Goal: Task Accomplishment & Management: Use online tool/utility

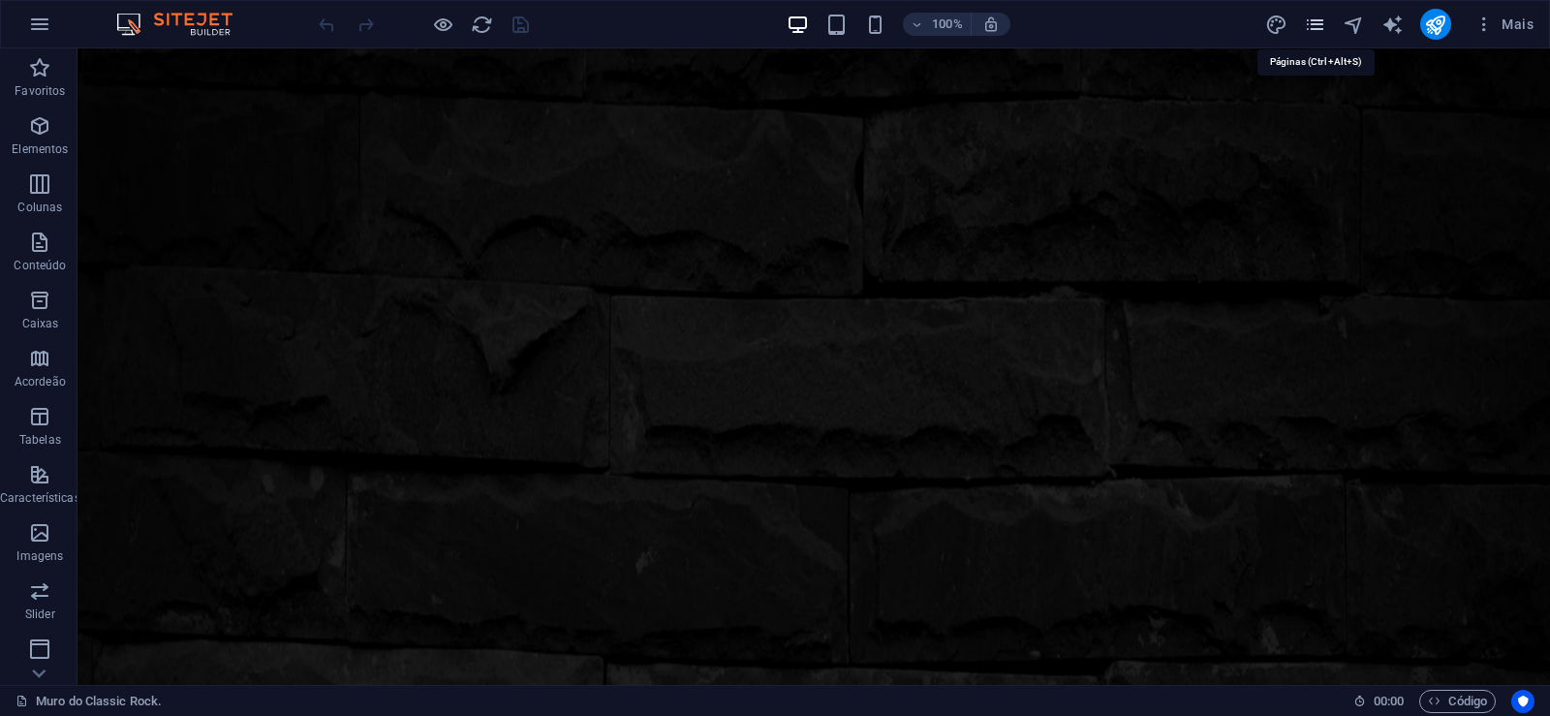
click at [1312, 28] on icon "pages" at bounding box center [1315, 25] width 22 height 22
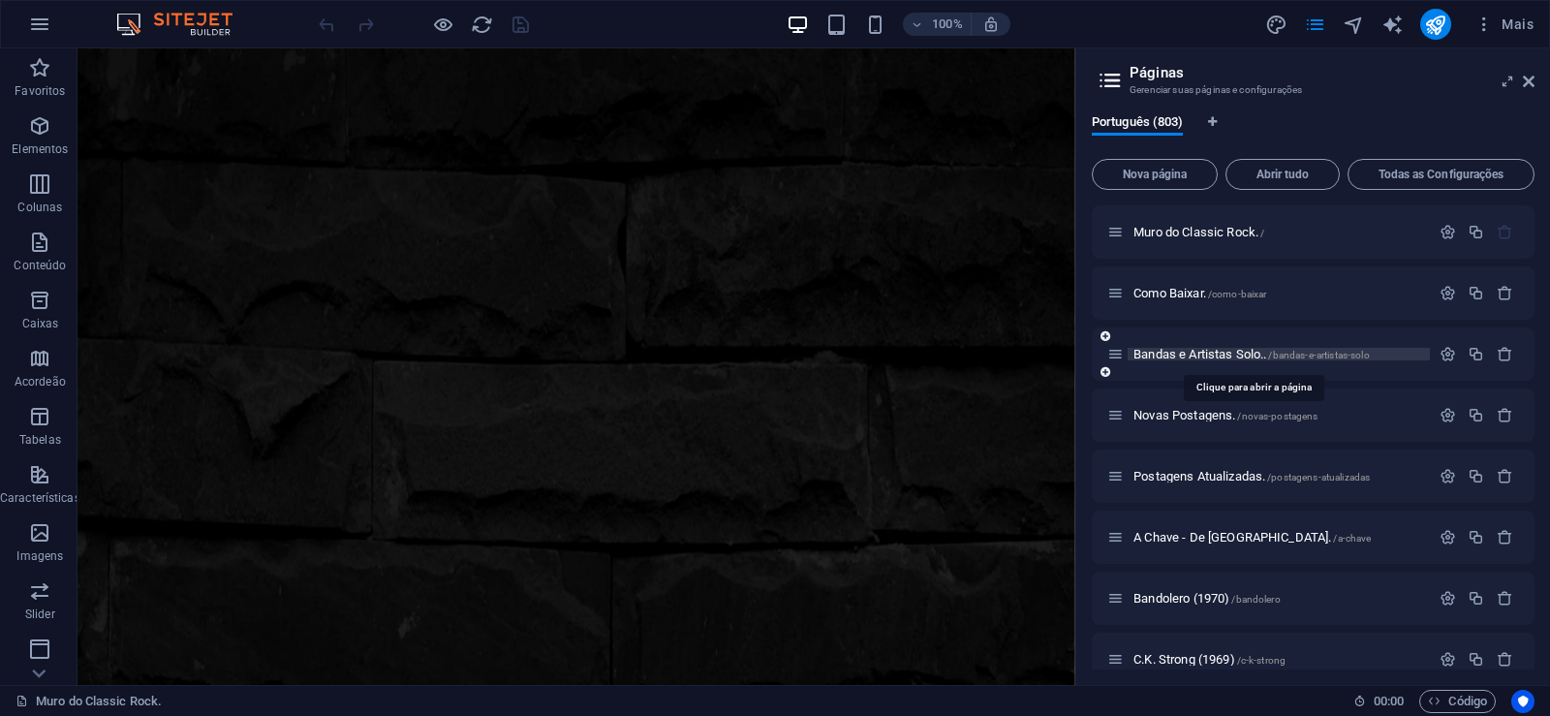
click at [1200, 355] on span "Bandas e Artistas Solo.. /bandas-e-artistas-solo" at bounding box center [1251, 354] width 236 height 15
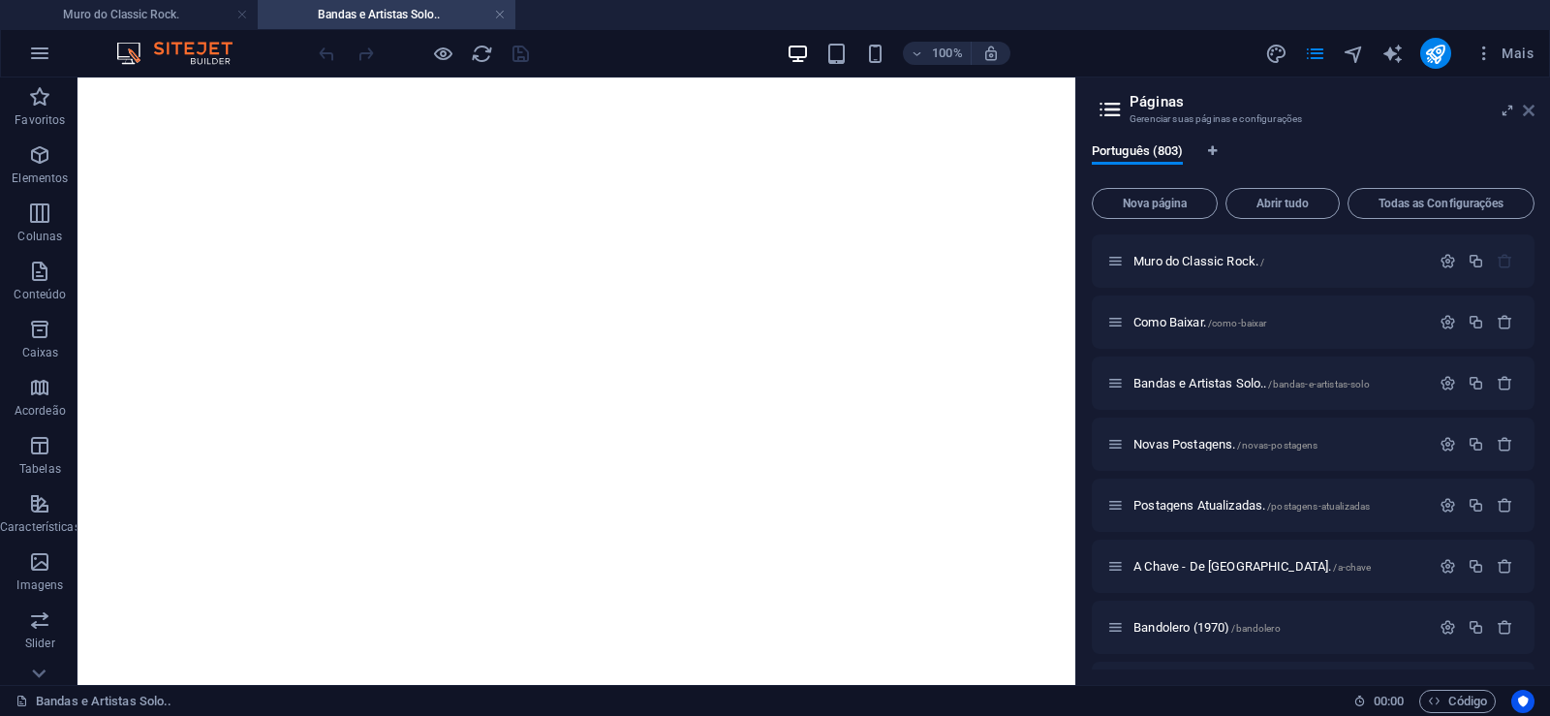
click at [1529, 106] on icon at bounding box center [1529, 110] width 12 height 15
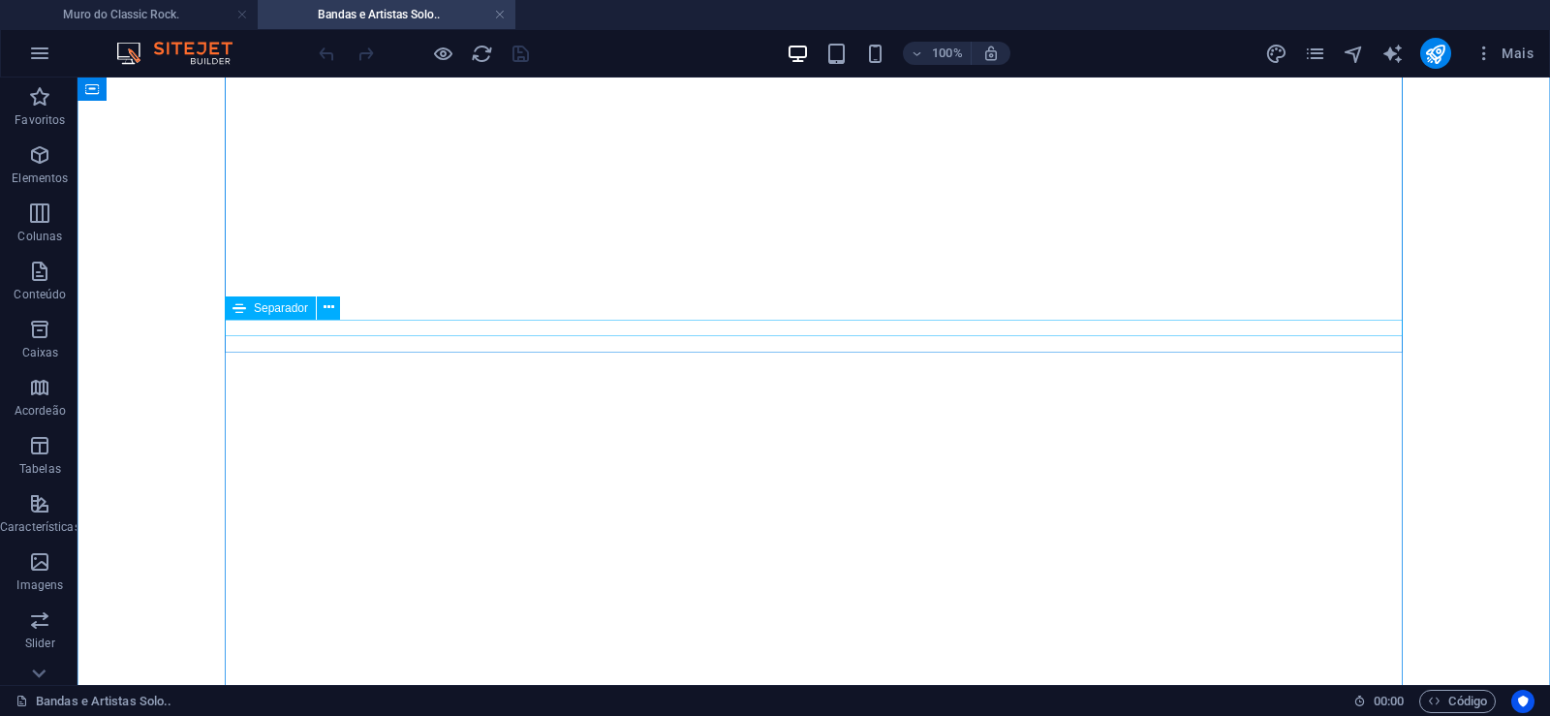
scroll to position [296, 0]
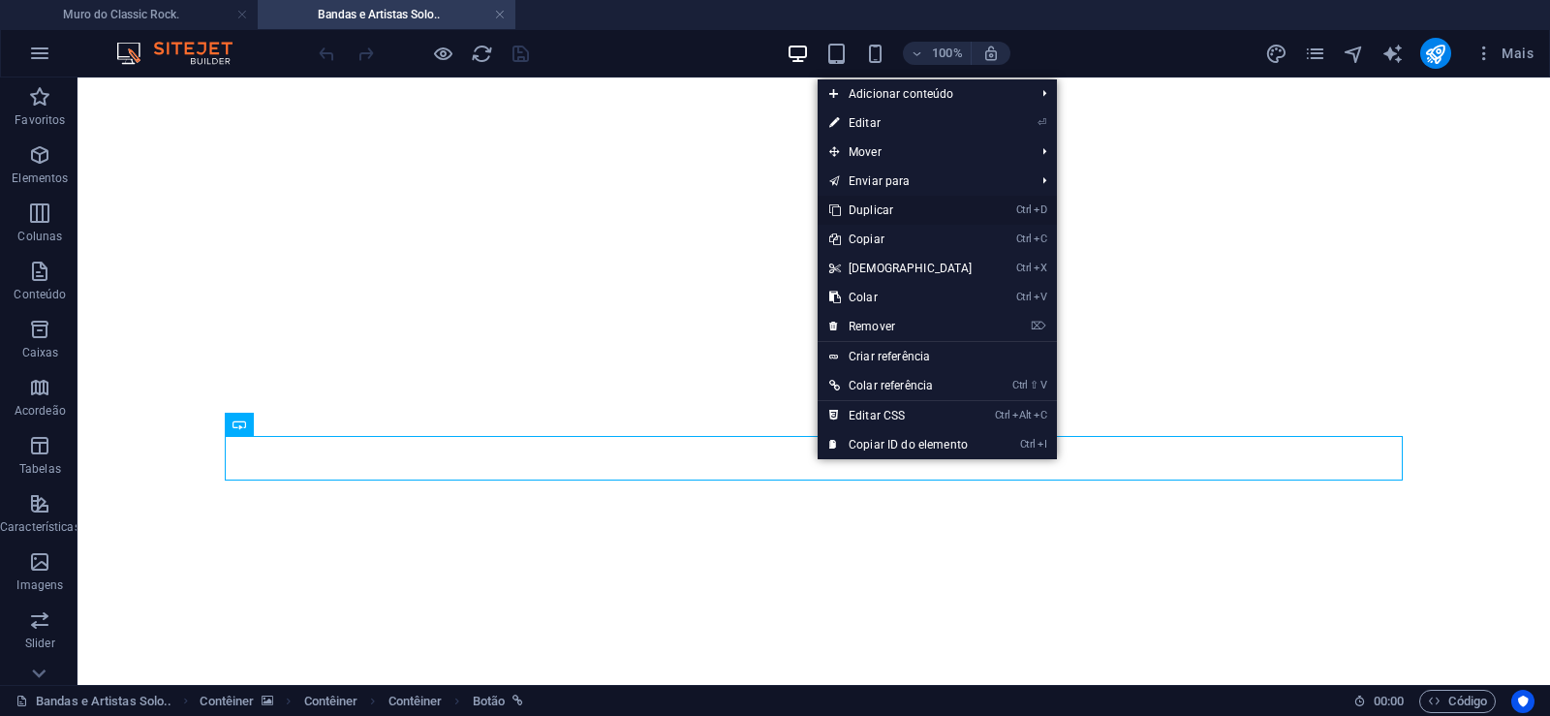
click at [880, 212] on link "Ctrl D Duplicar" at bounding box center [901, 210] width 167 height 29
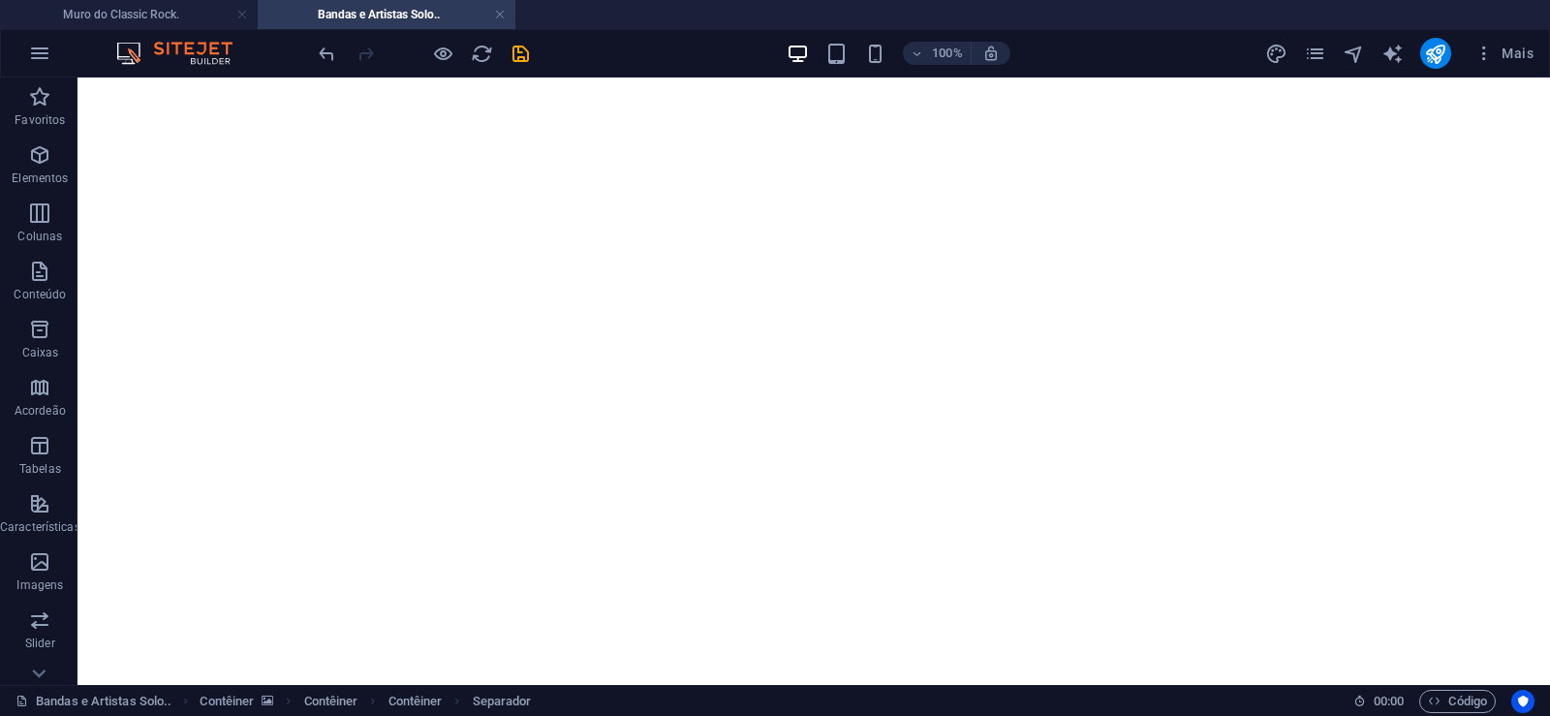
drag, startPoint x: 966, startPoint y: 532, endPoint x: 975, endPoint y: 483, distance: 49.4
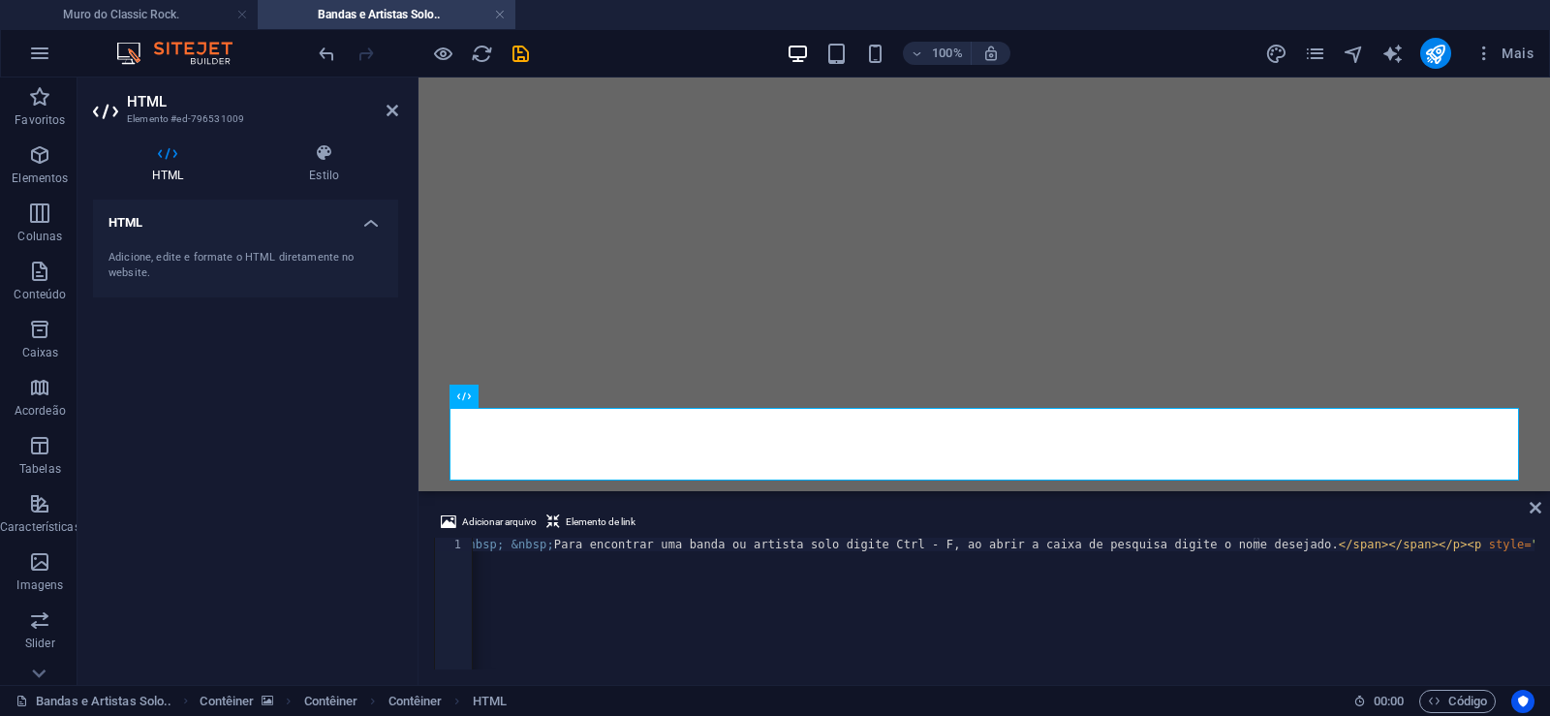
scroll to position [0, 1288]
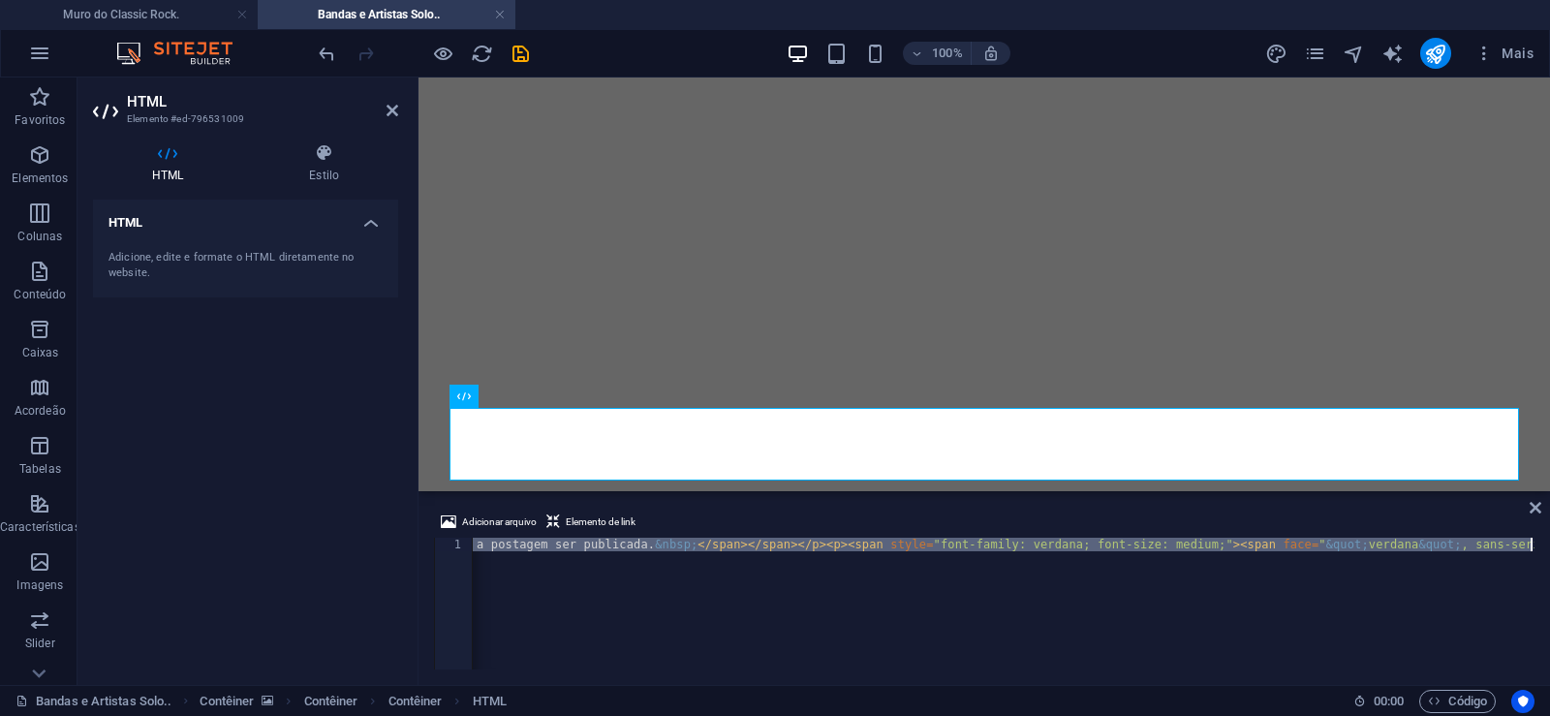
scroll to position [0, 4980]
drag, startPoint x: 1204, startPoint y: 543, endPoint x: 708, endPoint y: 597, distance: 498.8
click at [843, 588] on div "< p > < span style = "font-family: verdana;" > < span style = "color: #0180e0; …" at bounding box center [1004, 604] width 1062 height 132
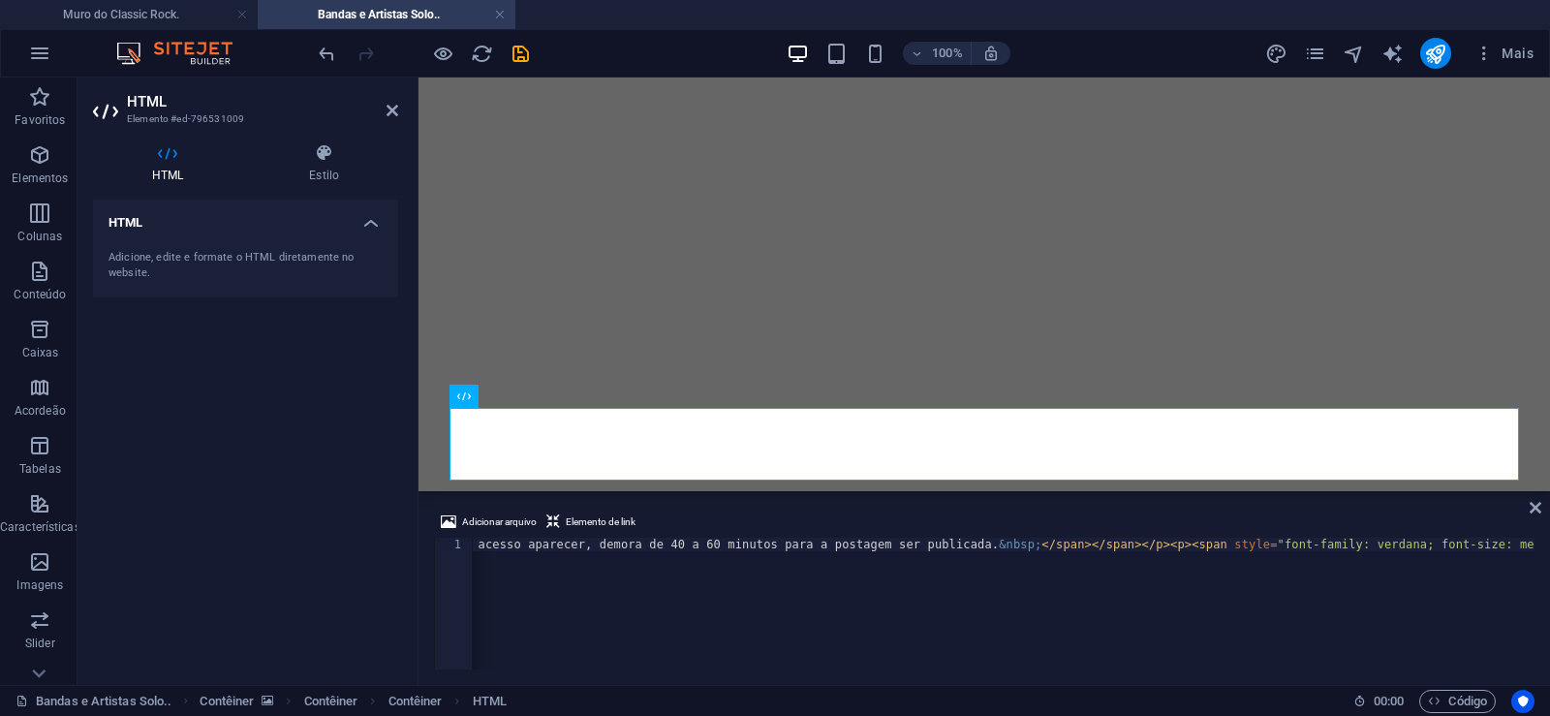
scroll to position [0, 4500]
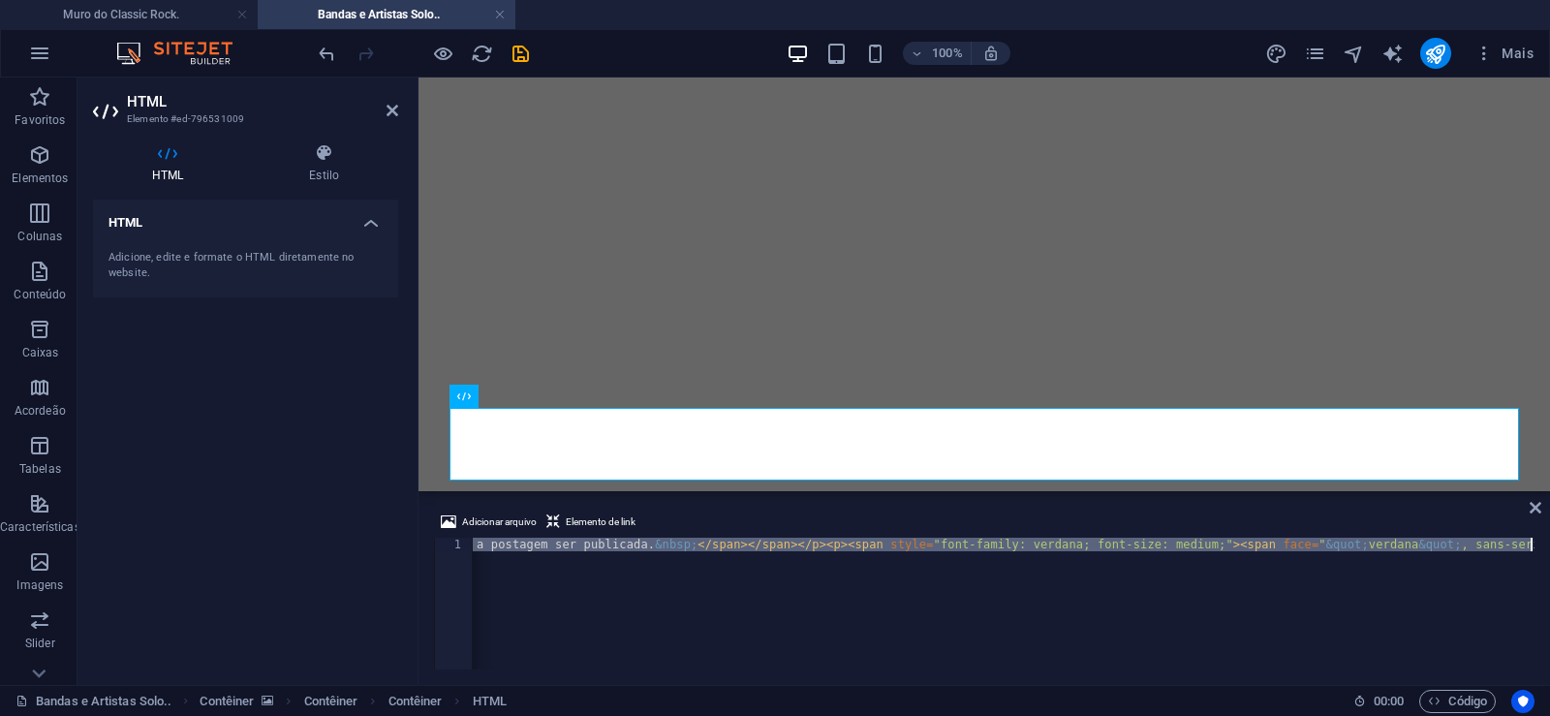
scroll to position [0, 4980]
drag, startPoint x: 690, startPoint y: 543, endPoint x: 467, endPoint y: 553, distance: 223.0
click at [773, 605] on div "< p > < span style = "font-family: verdana;" > < span style = "color: #0180e0; …" at bounding box center [1004, 604] width 1062 height 132
click at [1530, 503] on icon at bounding box center [1535, 507] width 12 height 15
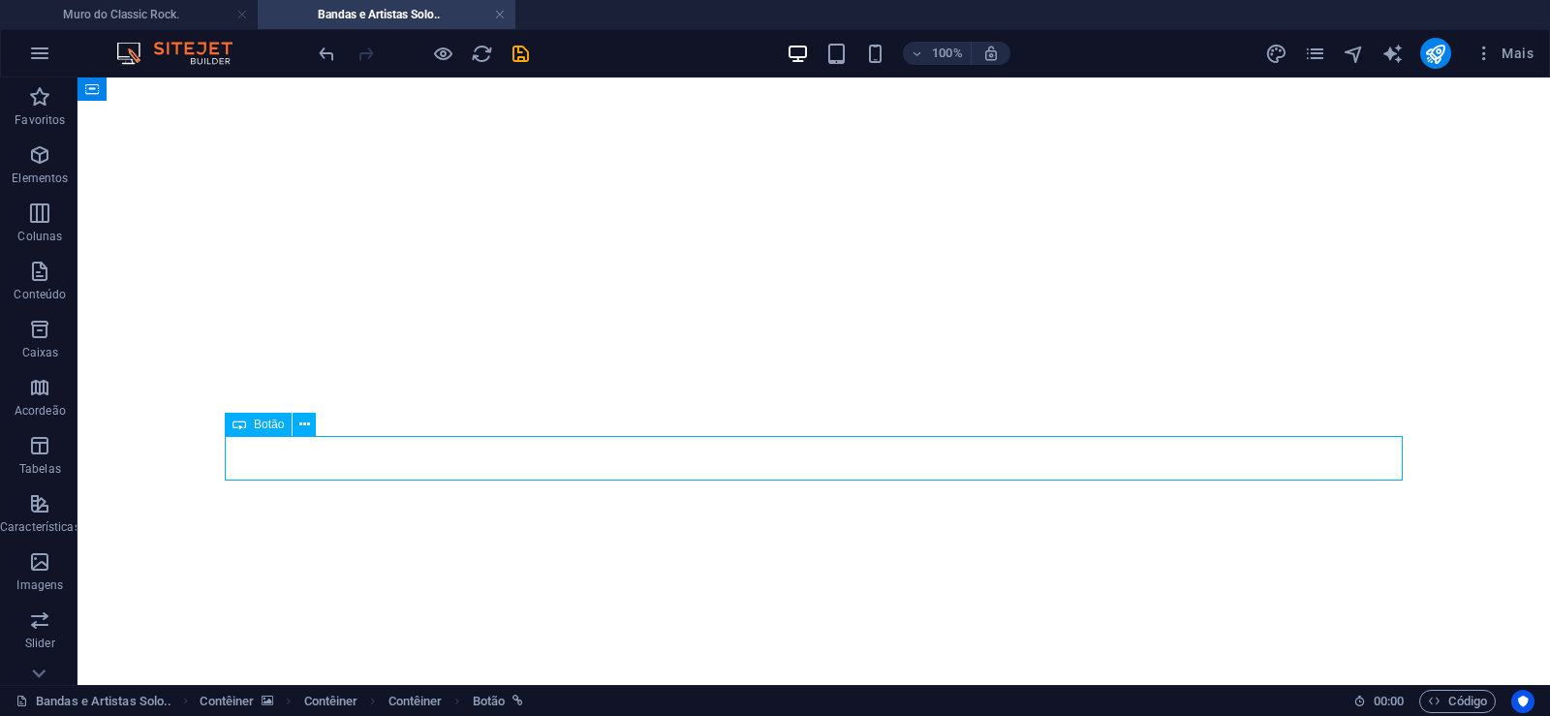
select select "px"
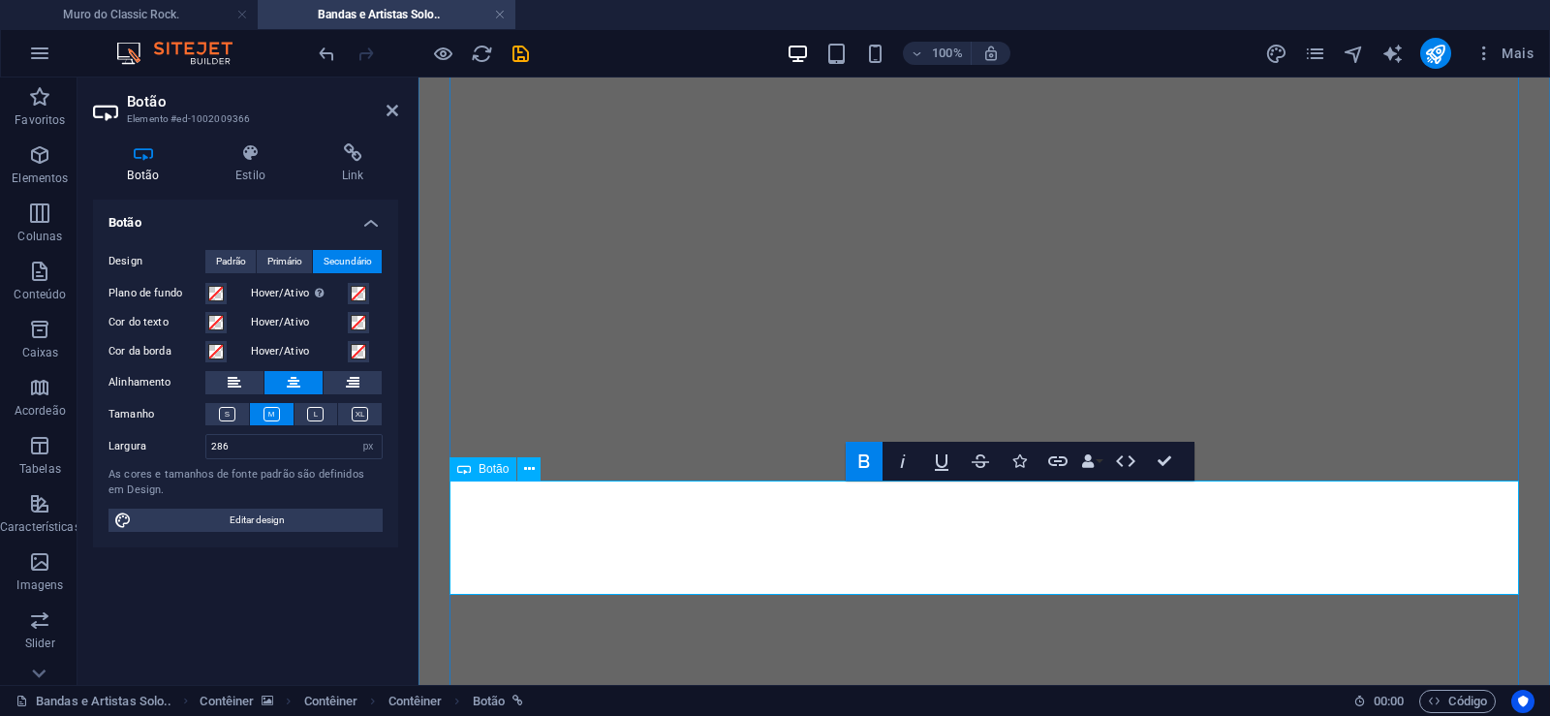
scroll to position [1324, 13]
drag, startPoint x: 252, startPoint y: 444, endPoint x: 155, endPoint y: 455, distance: 97.6
click at [206, 455] on input "286" at bounding box center [293, 446] width 175 height 23
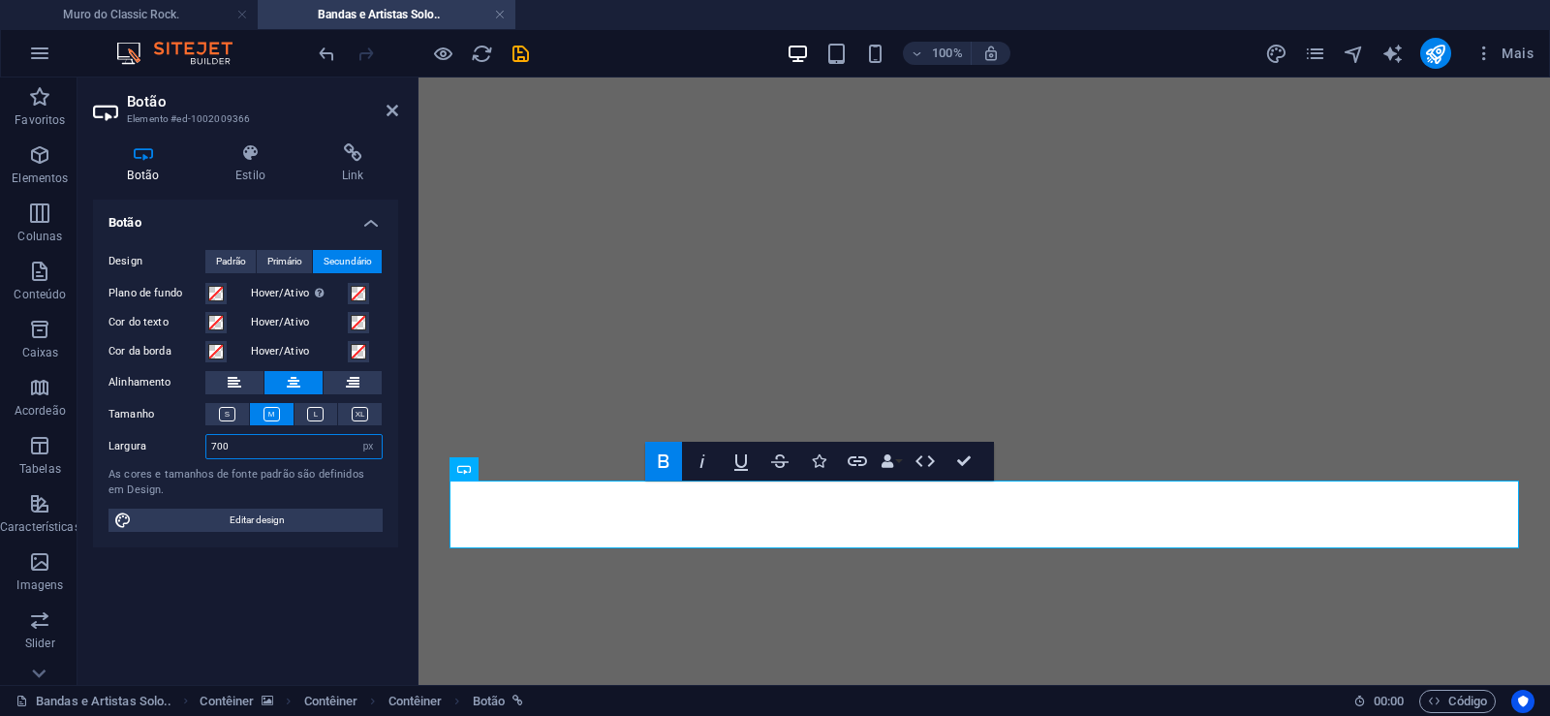
drag, startPoint x: 234, startPoint y: 454, endPoint x: 149, endPoint y: 454, distance: 85.2
click at [206, 454] on input "700" at bounding box center [293, 446] width 175 height 23
drag, startPoint x: 236, startPoint y: 443, endPoint x: 117, endPoint y: 449, distance: 119.3
click at [206, 449] on input "900" at bounding box center [293, 446] width 175 height 23
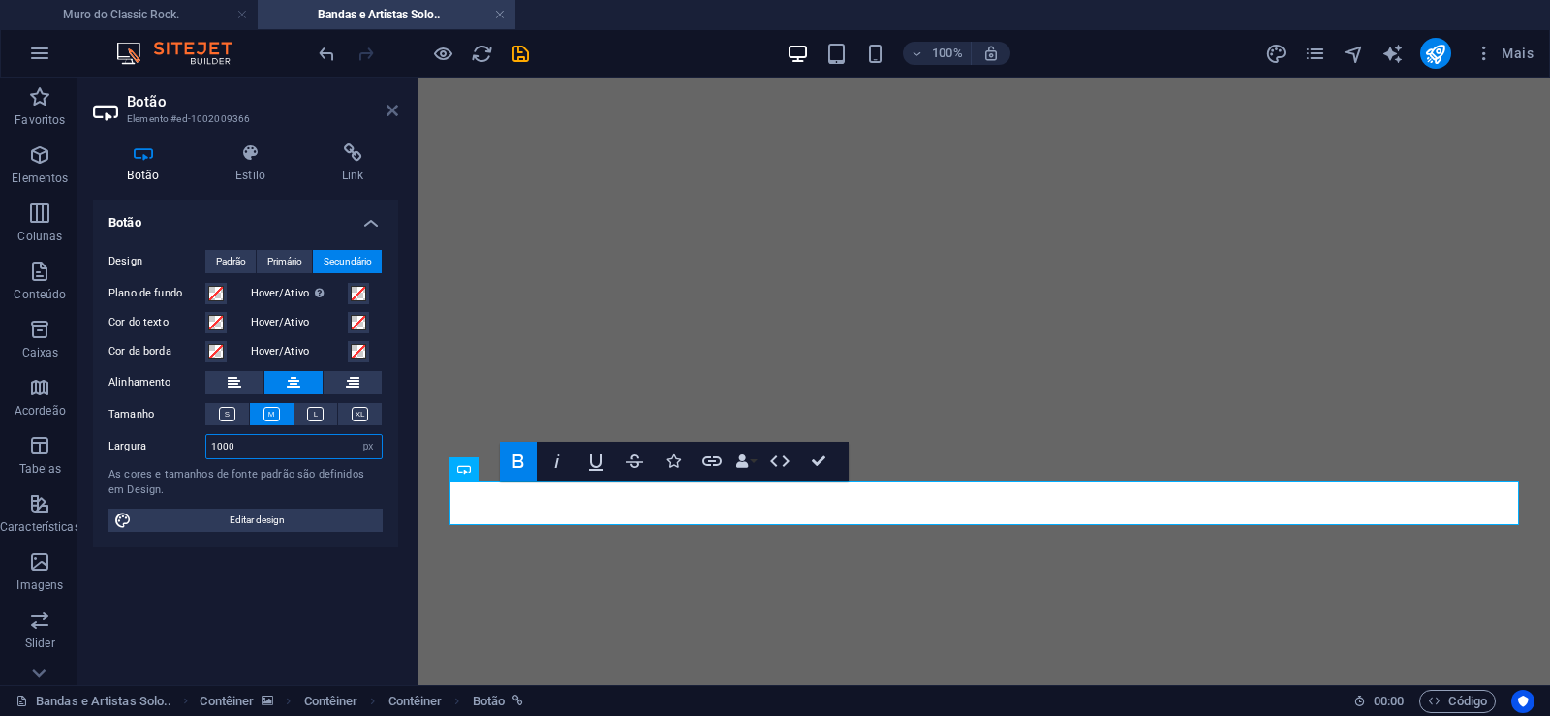
type input "1000"
click at [390, 109] on icon at bounding box center [392, 110] width 12 height 15
